Goal: Task Accomplishment & Management: Complete application form

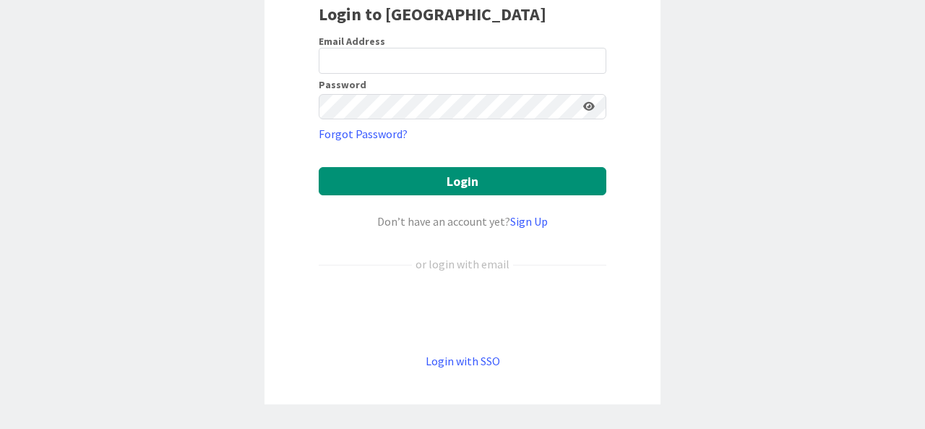
scroll to position [68, 0]
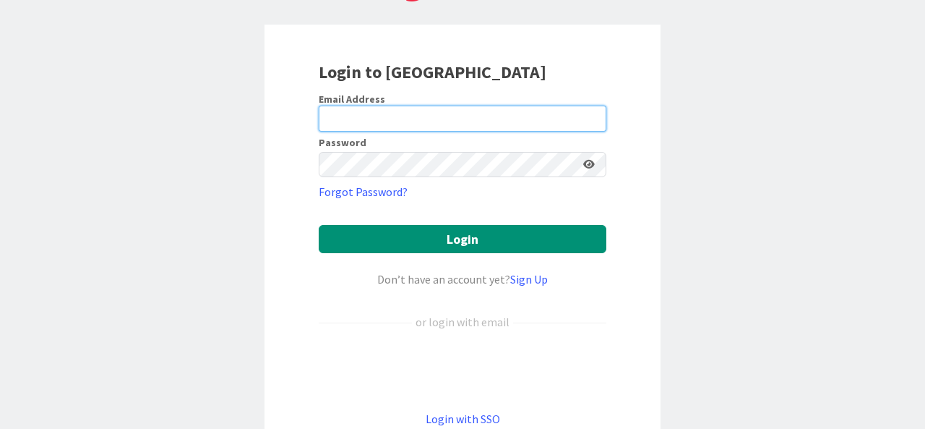
click at [354, 113] on input "email" at bounding box center [463, 119] width 288 height 26
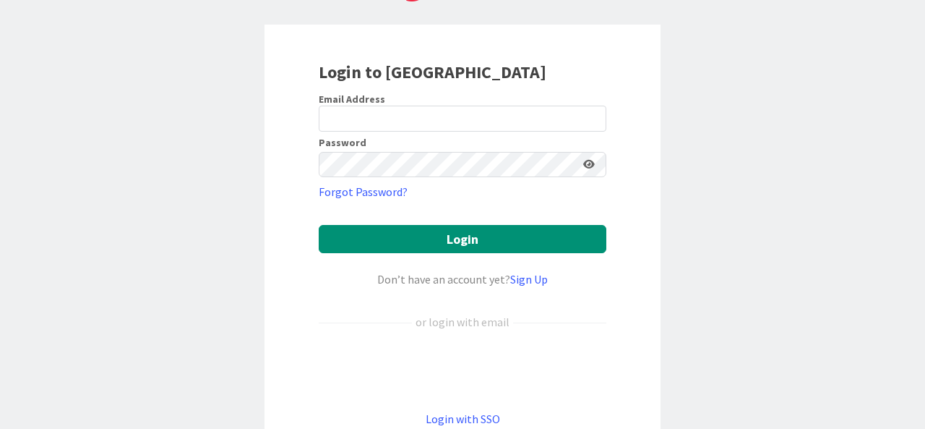
click at [312, 237] on div "Login to [GEOGRAPHIC_DATA] Email Address Password Forgot Password? Login Don’t …" at bounding box center [463, 243] width 396 height 437
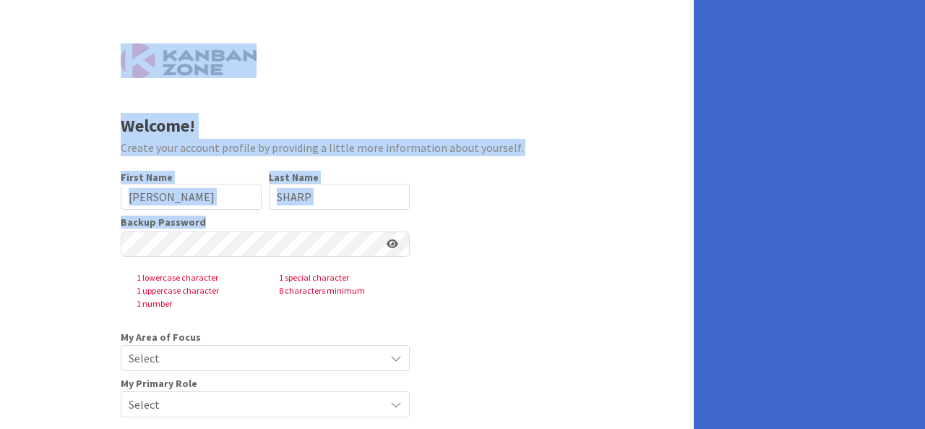
drag, startPoint x: 577, startPoint y: 235, endPoint x: 116, endPoint y: -46, distance: 539.4
click at [116, 0] on html "Welcome! Create your account profile by providing a little more information abo…" at bounding box center [462, 214] width 925 height 429
